Goal: Task Accomplishment & Management: Manage account settings

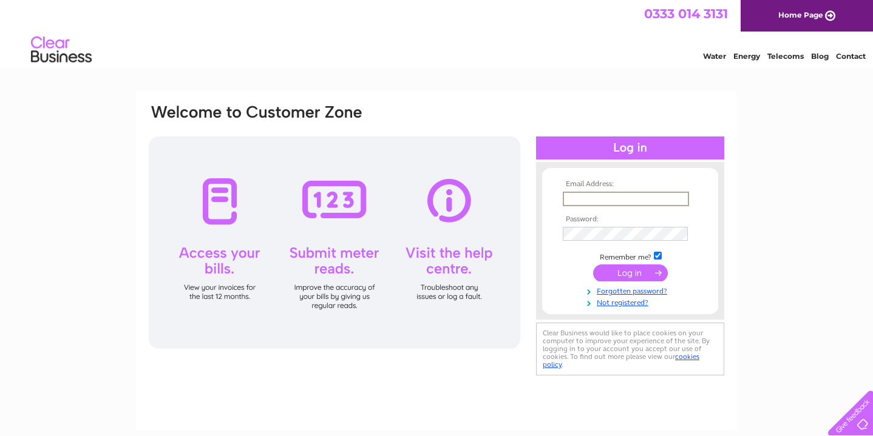
type input "[PERSON_NAME][EMAIL_ADDRESS][DOMAIN_NAME]"
click at [630, 272] on input "submit" at bounding box center [630, 273] width 75 height 17
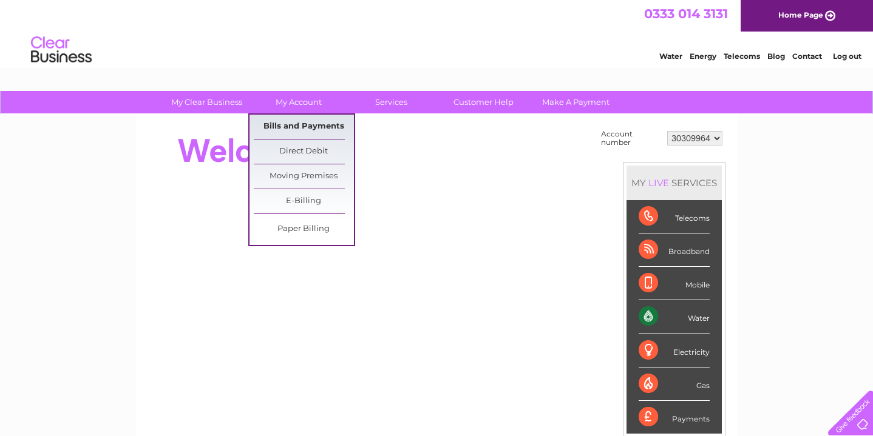
click at [300, 120] on link "Bills and Payments" at bounding box center [304, 127] width 100 height 24
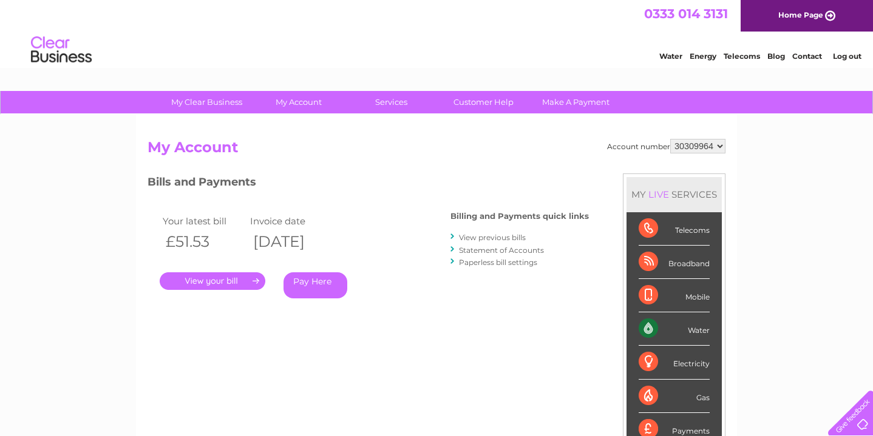
click at [226, 281] on link "." at bounding box center [213, 282] width 106 height 18
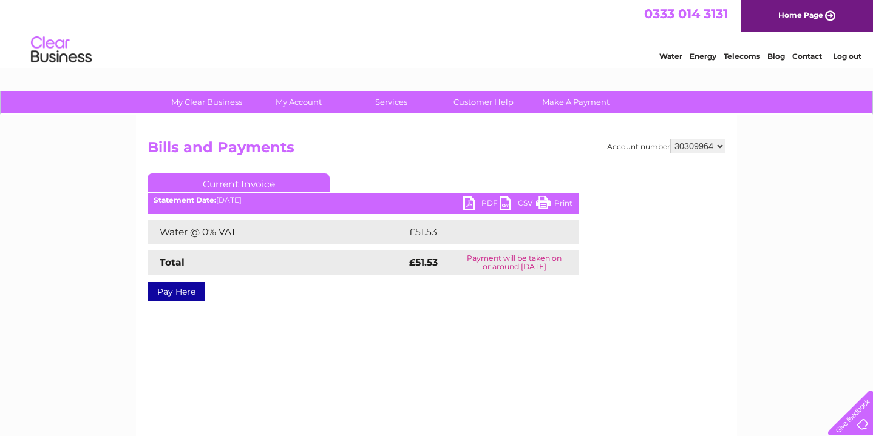
click at [484, 203] on link "PDF" at bounding box center [481, 205] width 36 height 18
